Goal: Information Seeking & Learning: Find specific fact

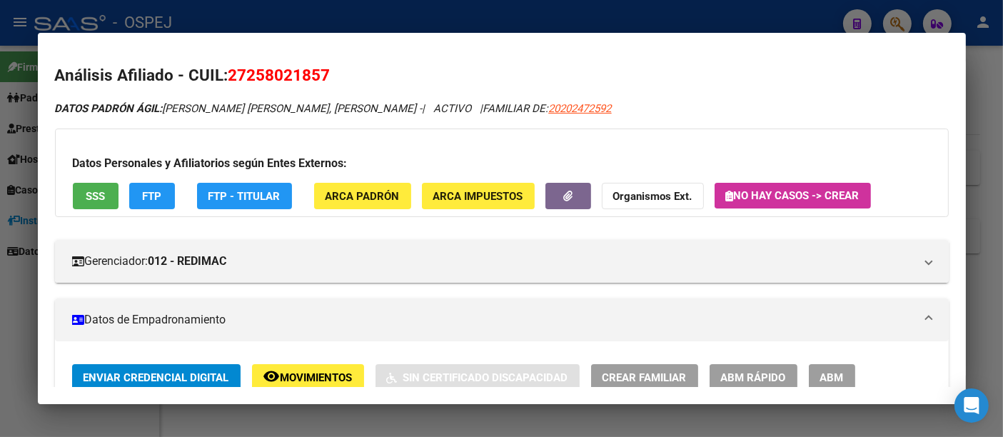
click at [270, 17] on div at bounding box center [501, 218] width 1003 height 437
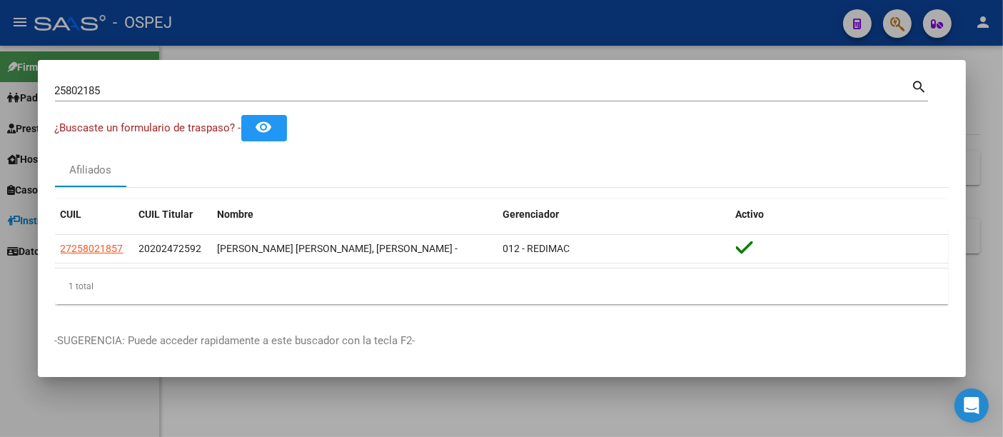
click at [267, 20] on div at bounding box center [501, 218] width 1003 height 437
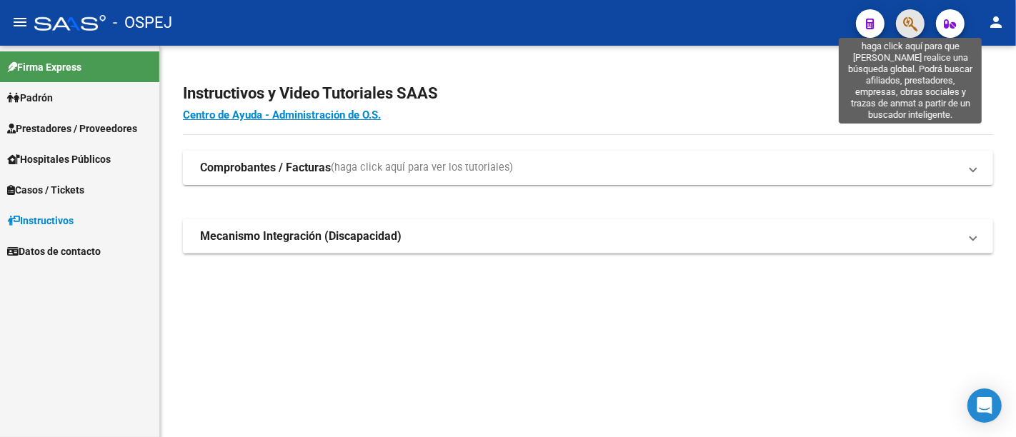
click at [909, 22] on icon "button" at bounding box center [910, 24] width 14 height 16
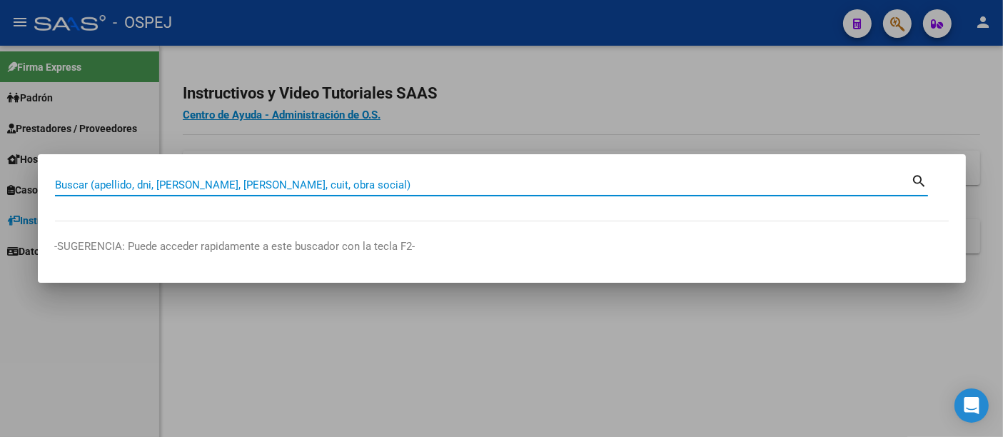
click at [275, 184] on input "Buscar (apellido, dni, [PERSON_NAME], [PERSON_NAME], cuit, obra social)" at bounding box center [483, 185] width 857 height 13
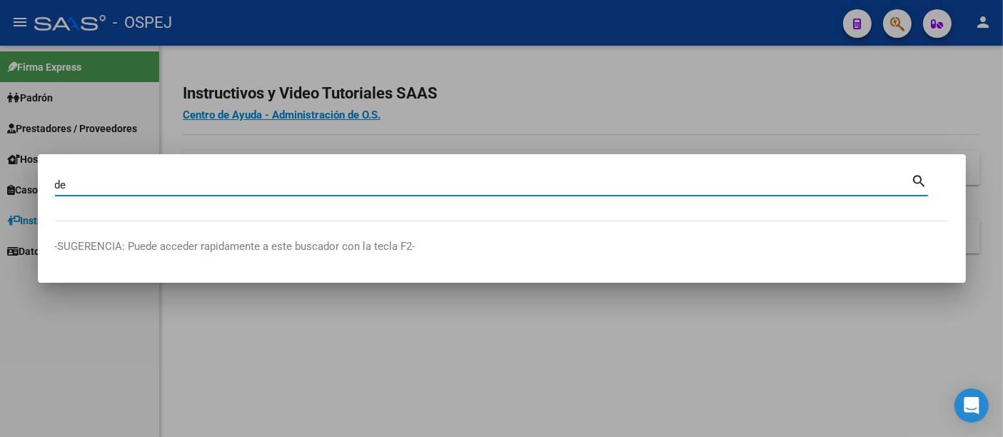
type input "d"
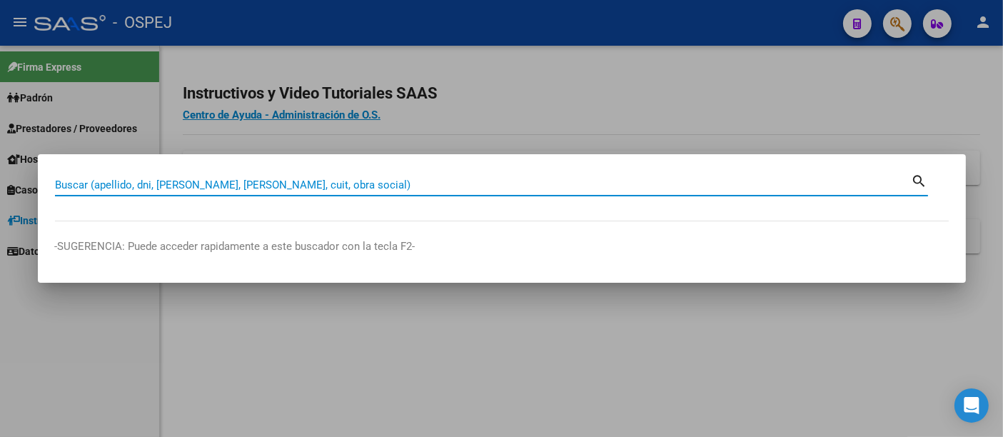
click at [421, 184] on input "Buscar (apellido, dni, [PERSON_NAME], [PERSON_NAME], cuit, obra social)" at bounding box center [483, 185] width 857 height 13
paste input "37.851.553"
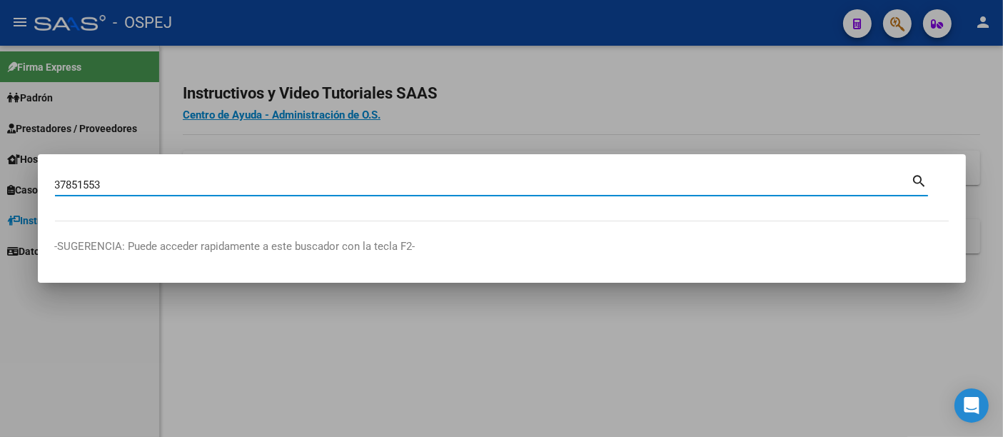
type input "37851553"
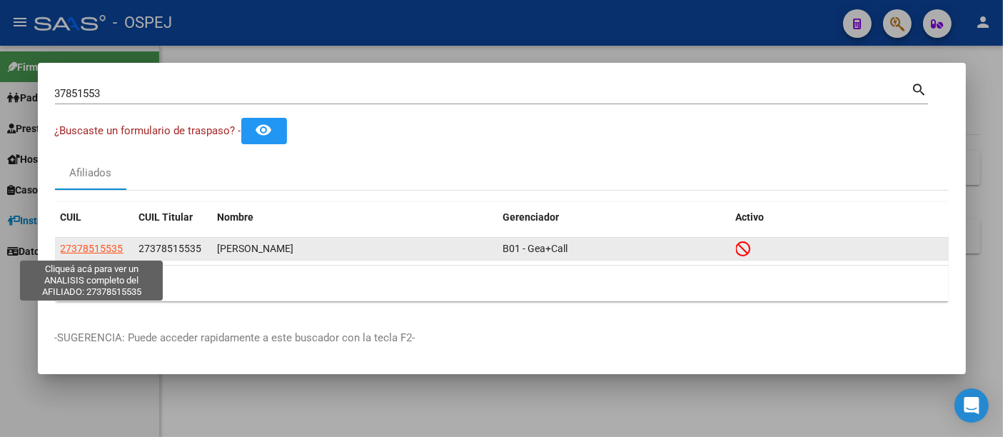
click at [99, 245] on span "27378515535" at bounding box center [92, 248] width 63 height 11
type textarea "27378515535"
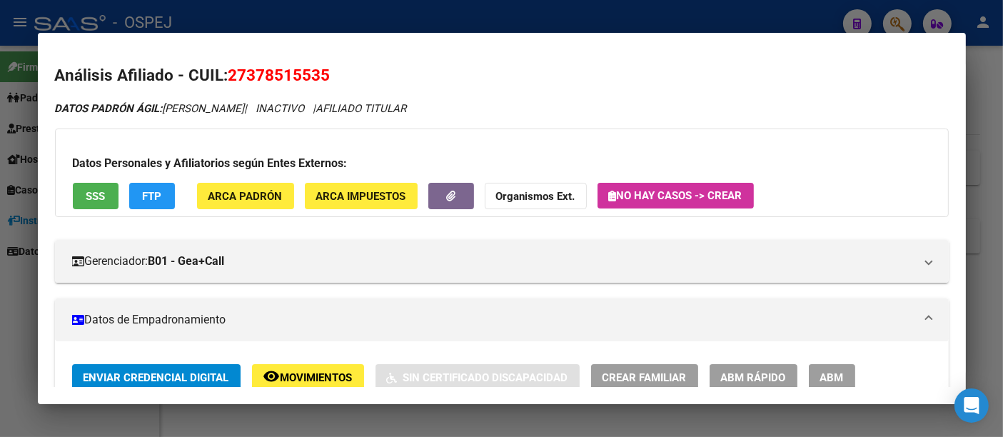
click at [447, 23] on div at bounding box center [501, 218] width 1003 height 437
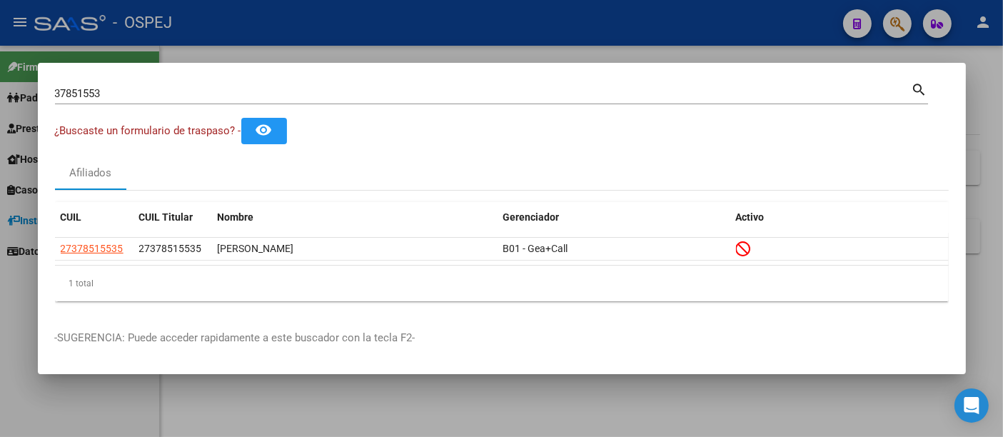
click at [303, 96] on input "37851553" at bounding box center [483, 93] width 857 height 13
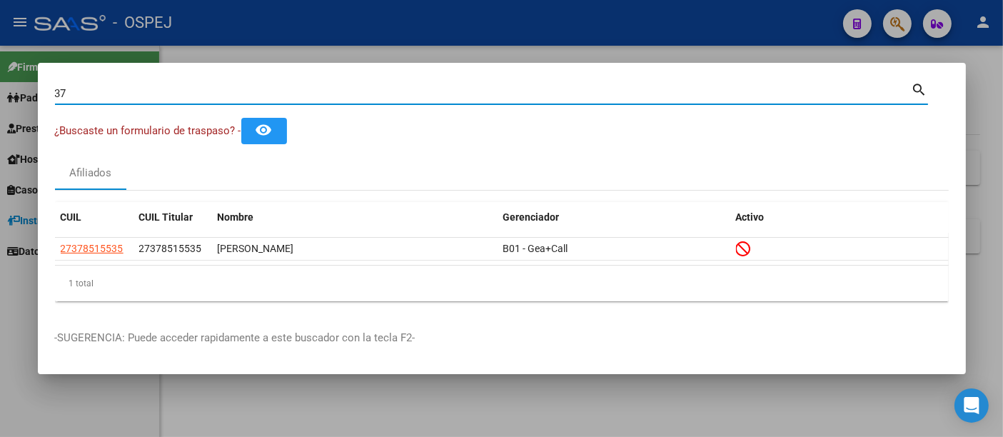
type input "3"
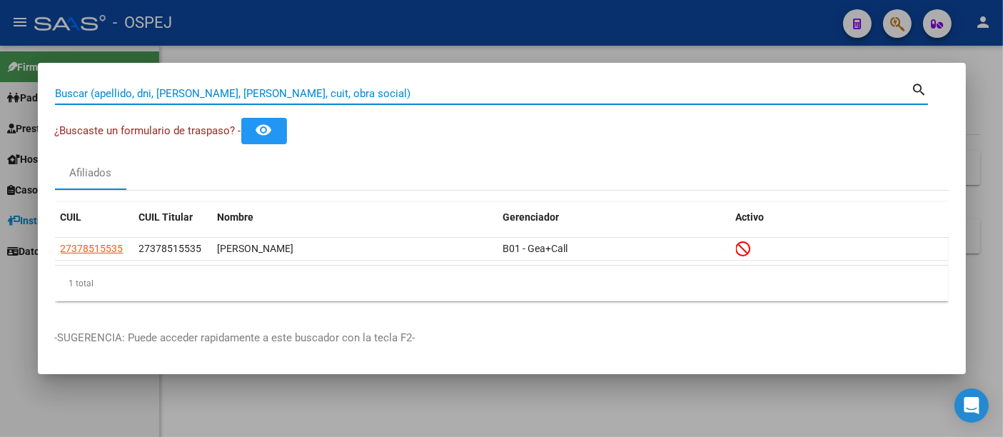
paste input "27376704314"
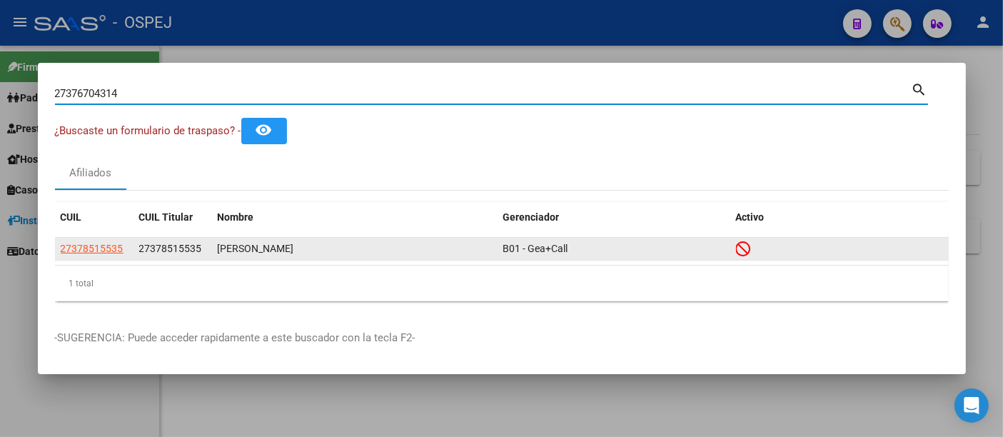
type input "27376704314"
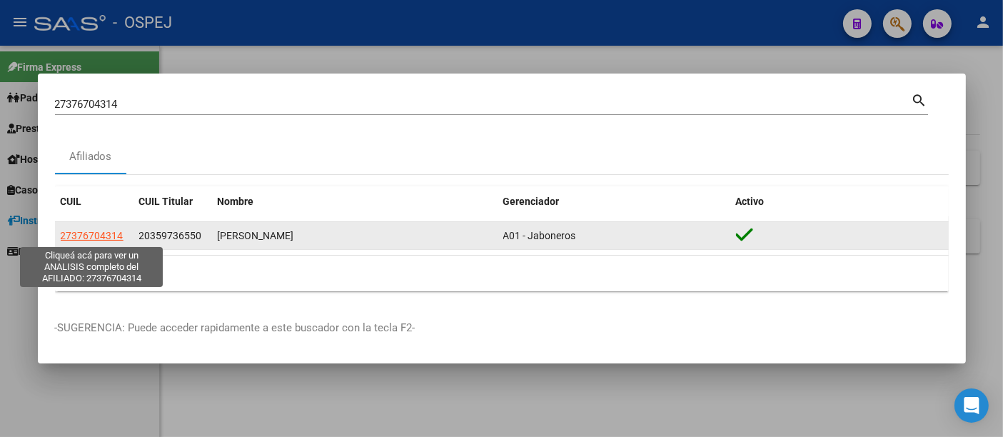
click at [96, 230] on span "27376704314" at bounding box center [92, 235] width 63 height 11
type textarea "27376704314"
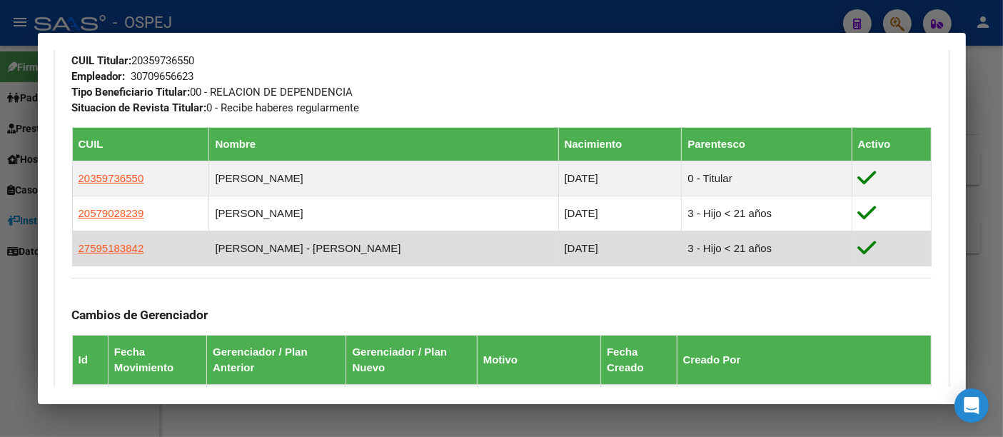
scroll to position [555, 0]
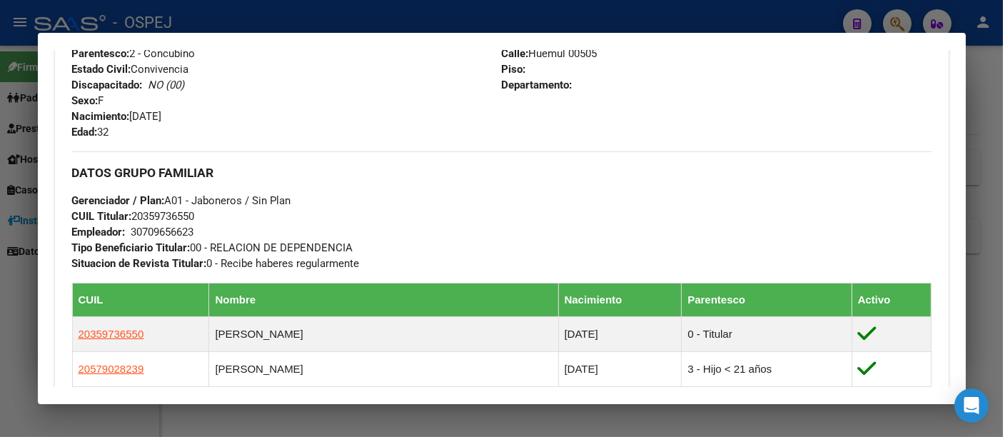
click at [159, 229] on div "30709656623" at bounding box center [162, 232] width 63 height 16
